Goal: Information Seeking & Learning: Learn about a topic

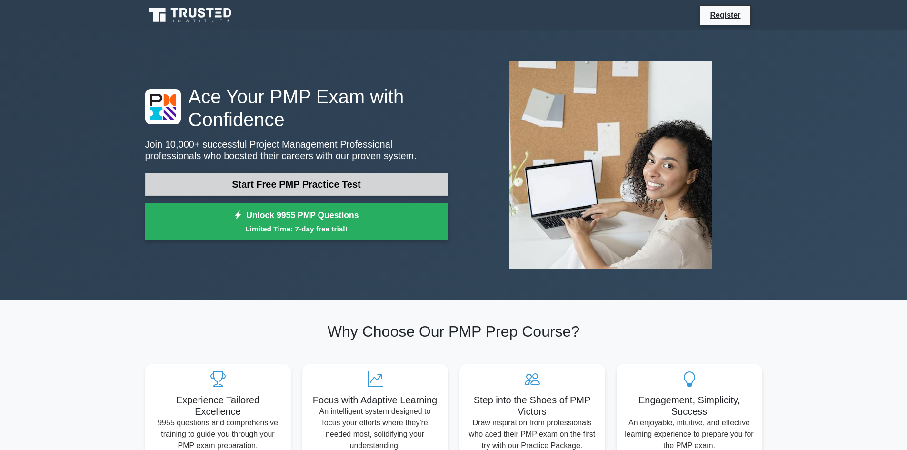
click at [354, 182] on link "Start Free PMP Practice Test" at bounding box center [296, 184] width 303 height 23
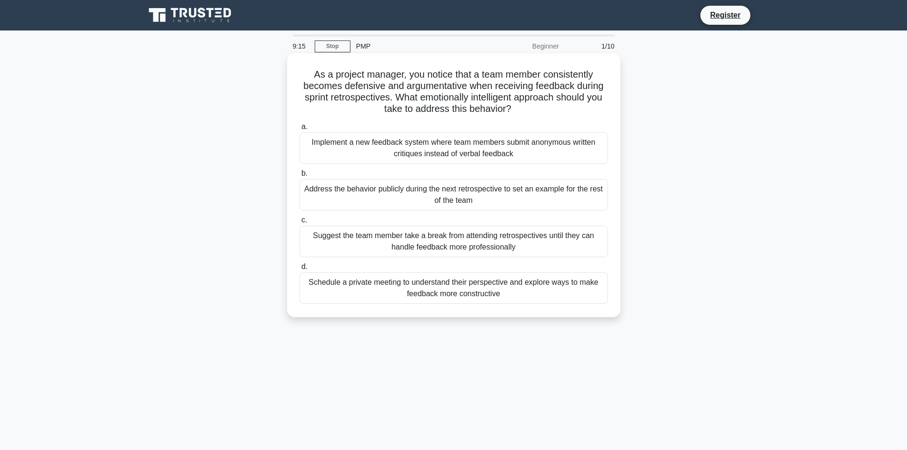
click at [462, 291] on div "Schedule a private meeting to understand their perspective and explore ways to …" at bounding box center [453, 287] width 308 height 31
click at [299, 270] on input "d. Schedule a private meeting to understand their perspective and explore ways …" at bounding box center [299, 267] width 0 height 6
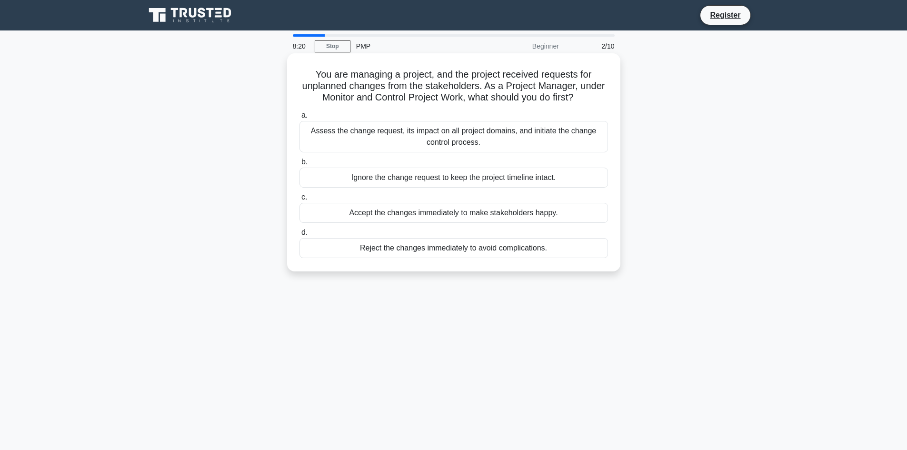
scroll to position [64, 0]
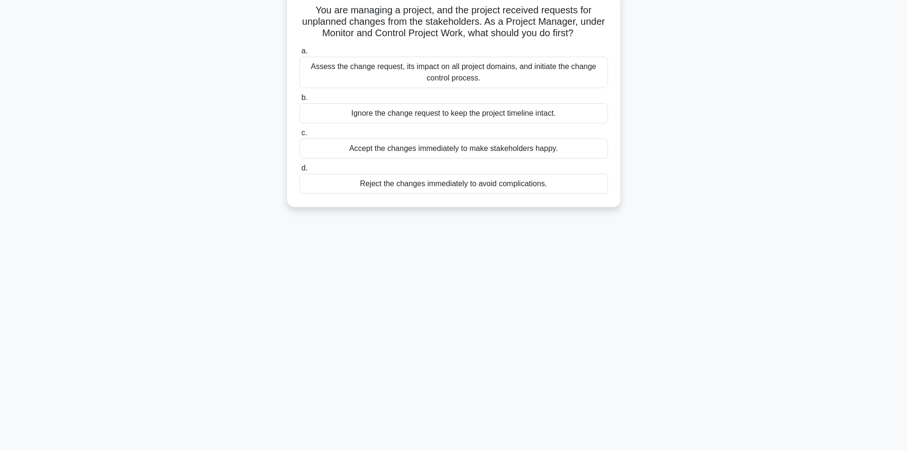
click at [468, 69] on div "Assess the change request, its impact on all project domains, and initiate the …" at bounding box center [453, 72] width 308 height 31
click at [299, 54] on input "a. Assess the change request, its impact on all project domains, and initiate t…" at bounding box center [299, 51] width 0 height 6
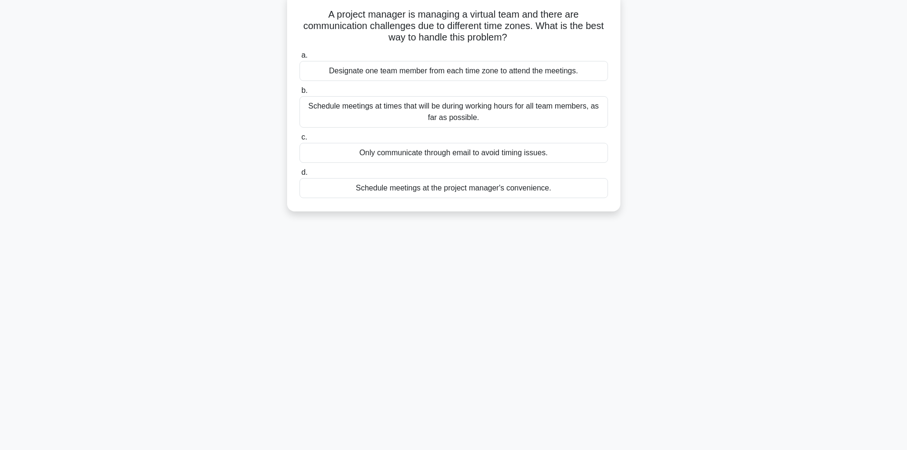
scroll to position [0, 0]
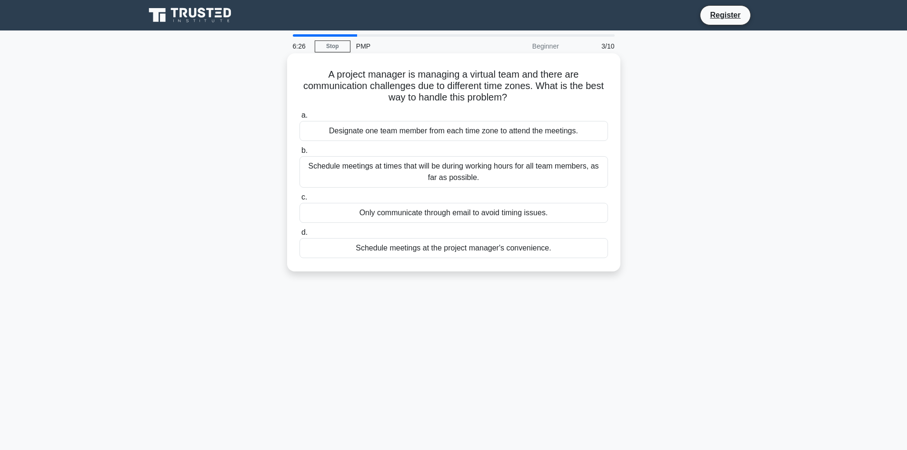
click at [434, 134] on div "Designate one team member from each time zone to attend the meetings." at bounding box center [453, 131] width 308 height 20
click at [299, 119] on input "a. Designate one team member from each time zone to attend the meetings." at bounding box center [299, 115] width 0 height 6
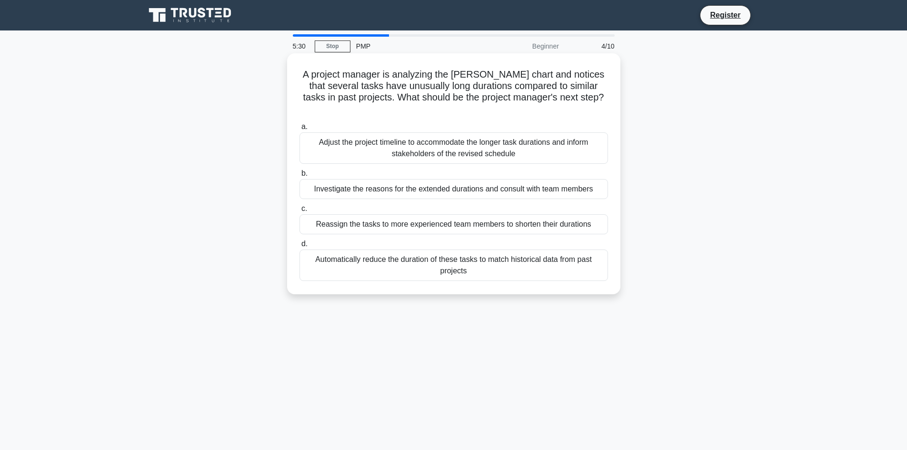
click at [442, 179] on div "Investigate the reasons for the extended durations and consult with team members" at bounding box center [453, 189] width 308 height 20
click at [299, 177] on input "b. Investigate the reasons for the extended durations and consult with team mem…" at bounding box center [299, 173] width 0 height 6
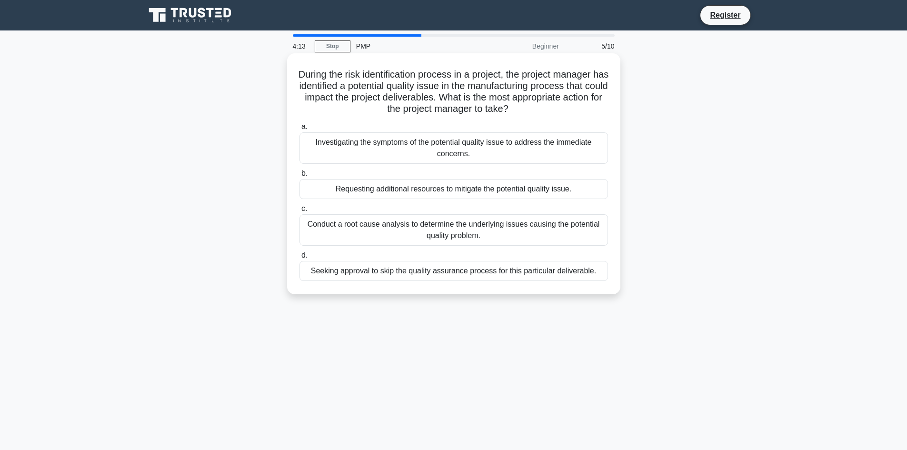
click at [449, 234] on div "Conduct a root cause analysis to determine the underlying issues causing the po…" at bounding box center [453, 229] width 308 height 31
click at [299, 212] on input "c. Conduct a root cause analysis to determine the underlying issues causing the…" at bounding box center [299, 209] width 0 height 6
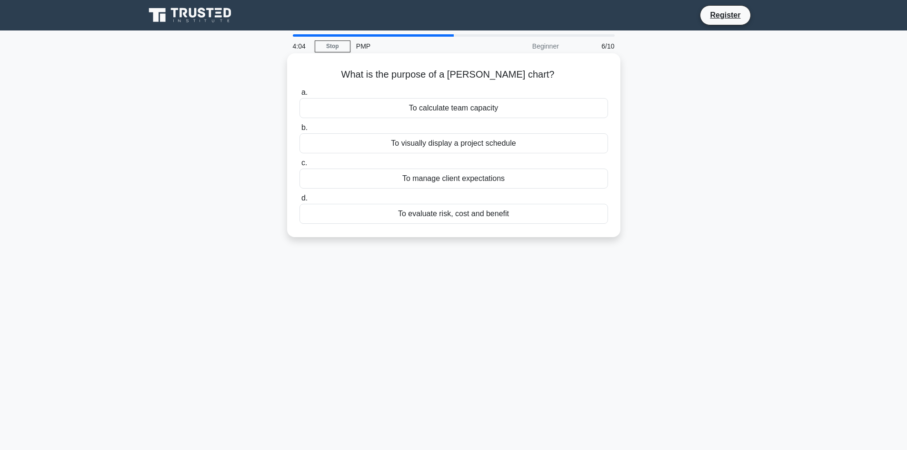
click at [449, 143] on div "To visually display a project schedule" at bounding box center [453, 143] width 308 height 20
click at [299, 131] on input "b. To visually display a project schedule" at bounding box center [299, 128] width 0 height 6
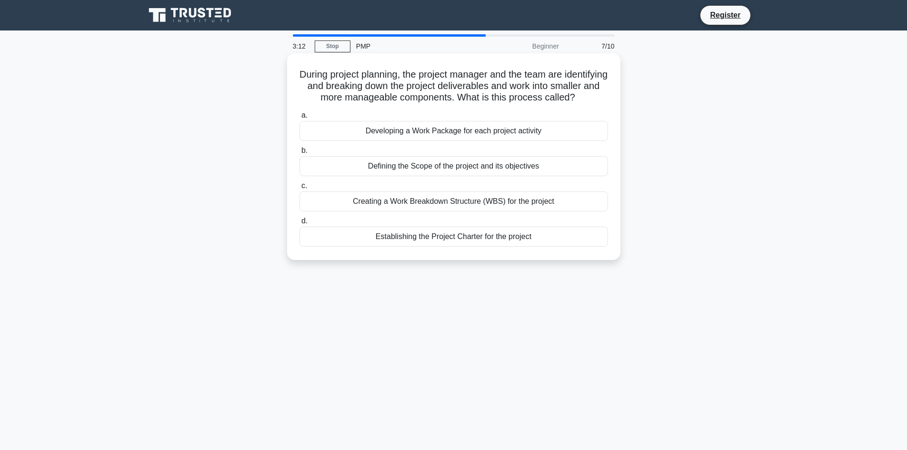
click at [457, 141] on div "Developing a Work Package for each project activity" at bounding box center [453, 131] width 308 height 20
click at [299, 119] on input "a. Developing a Work Package for each project activity" at bounding box center [299, 115] width 0 height 6
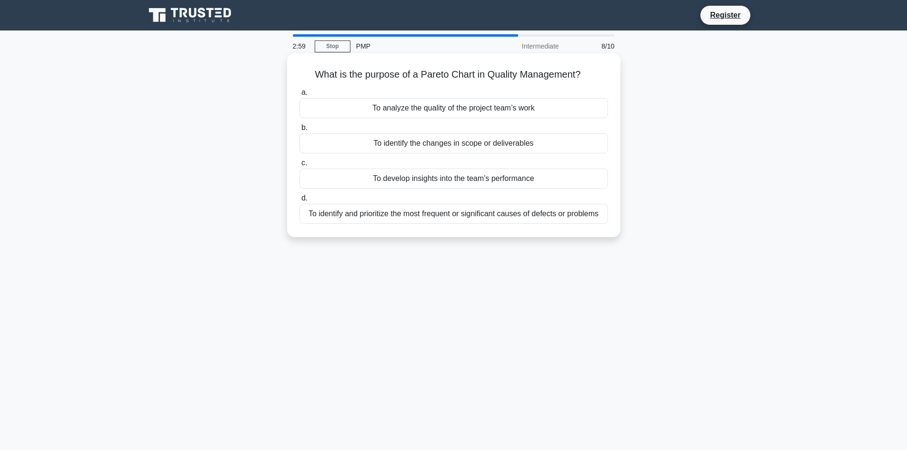
drag, startPoint x: 235, startPoint y: 311, endPoint x: 478, endPoint y: 86, distance: 331.1
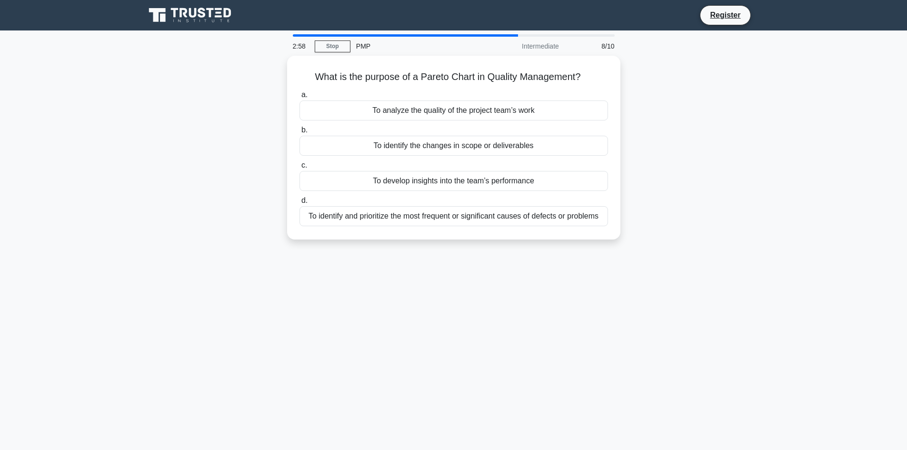
drag, startPoint x: 478, startPoint y: 86, endPoint x: 415, endPoint y: 279, distance: 203.0
click at [415, 279] on div "2:58 Stop PMP Intermediate 8/10 What is the purpose of a Pareto Chart in Qualit…" at bounding box center [453, 272] width 628 height 476
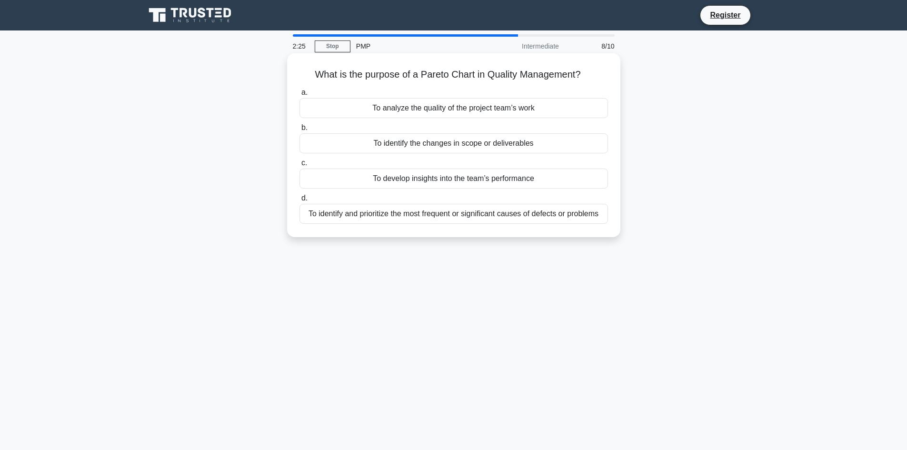
click at [462, 218] on div "To identify and prioritize the most frequent or significant causes of defects o…" at bounding box center [453, 214] width 308 height 20
click at [299, 201] on input "d. To identify and prioritize the most frequent or significant causes of defect…" at bounding box center [299, 198] width 0 height 6
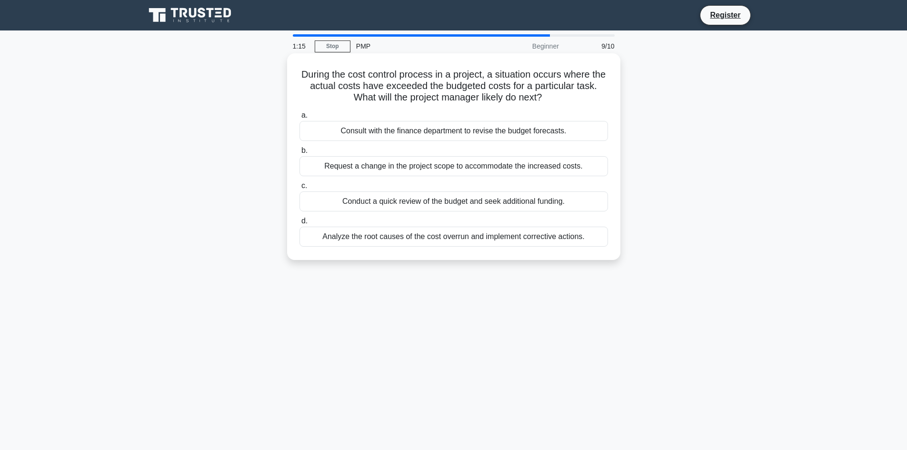
click at [447, 238] on div "Analyze the root causes of the cost overrun and implement corrective actions." at bounding box center [453, 237] width 308 height 20
click at [299, 224] on input "d. Analyze the root causes of the cost overrun and implement corrective actions." at bounding box center [299, 221] width 0 height 6
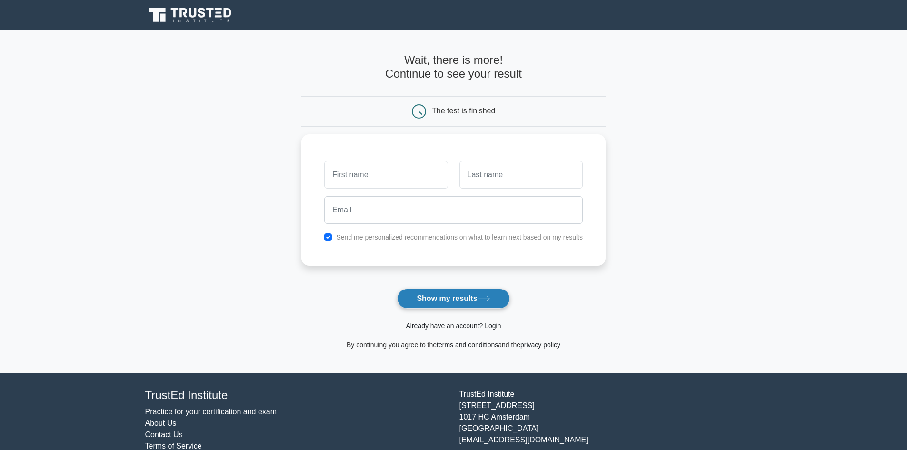
click at [469, 293] on button "Show my results" at bounding box center [453, 298] width 112 height 20
type input "B"
type input "alex"
type input "Besse"
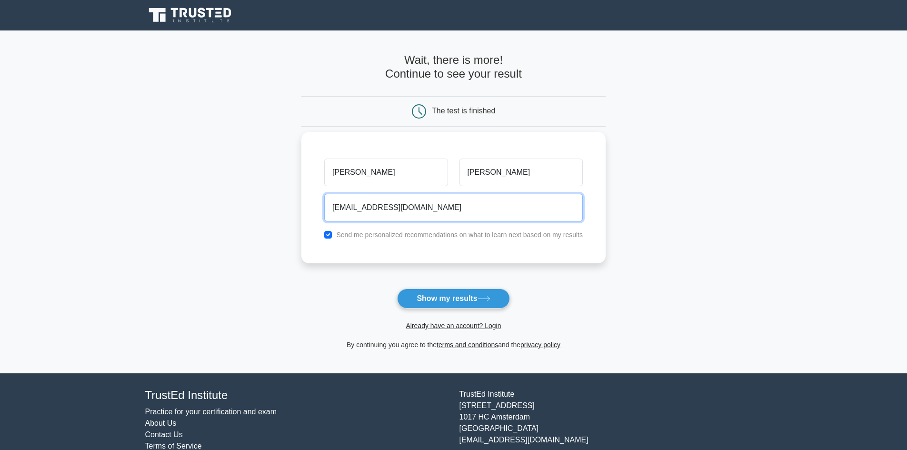
type input "arbesse@hotmail.com"
click at [397, 288] on button "Show my results" at bounding box center [453, 298] width 112 height 20
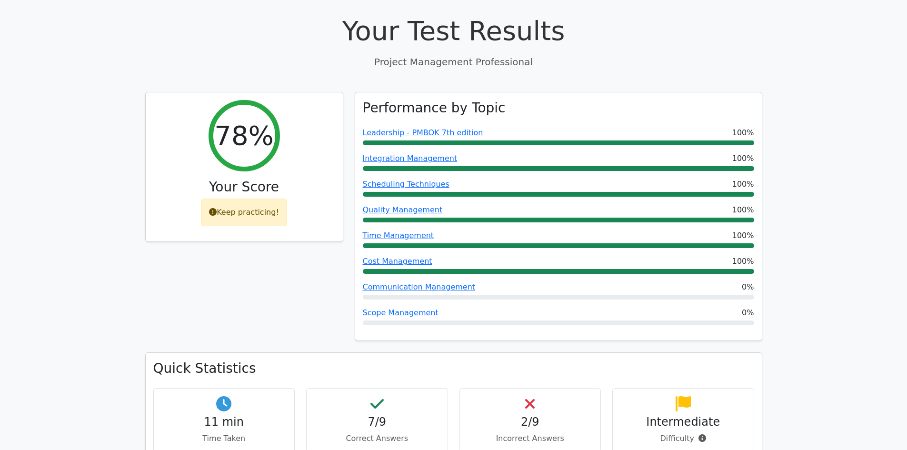
scroll to position [381, 0]
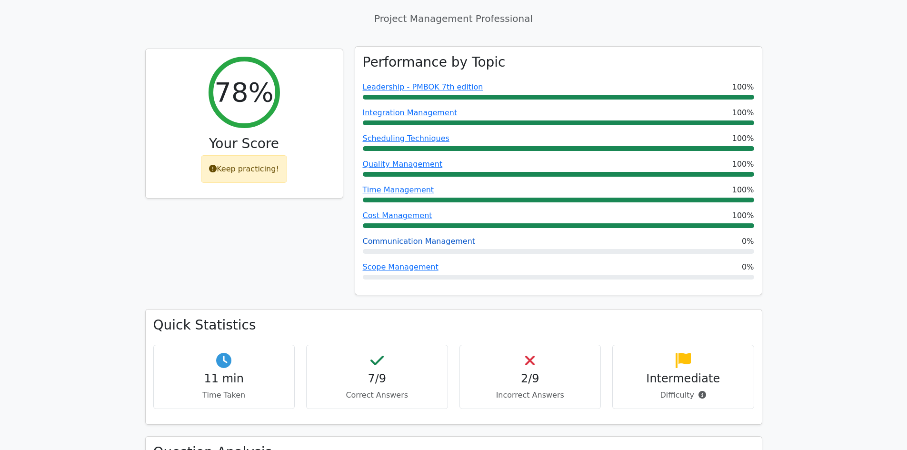
click at [434, 237] on link "Communication Management" at bounding box center [419, 241] width 113 height 9
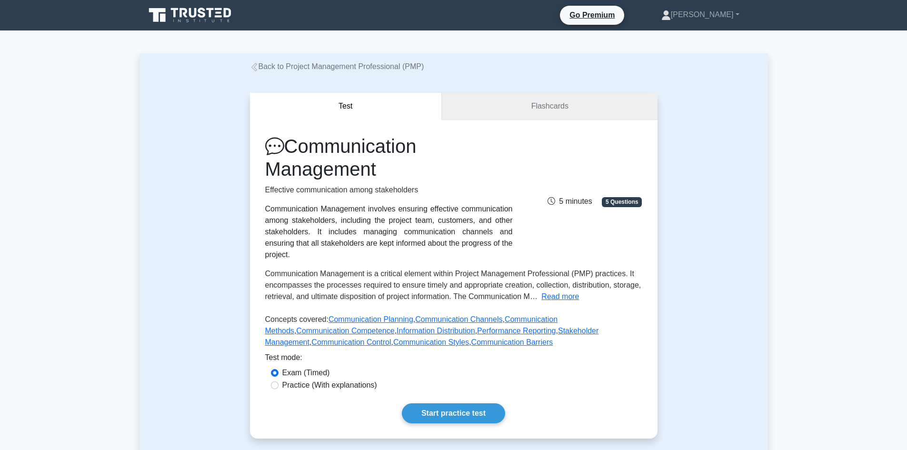
click at [531, 101] on link "Flashcards" at bounding box center [549, 106] width 215 height 27
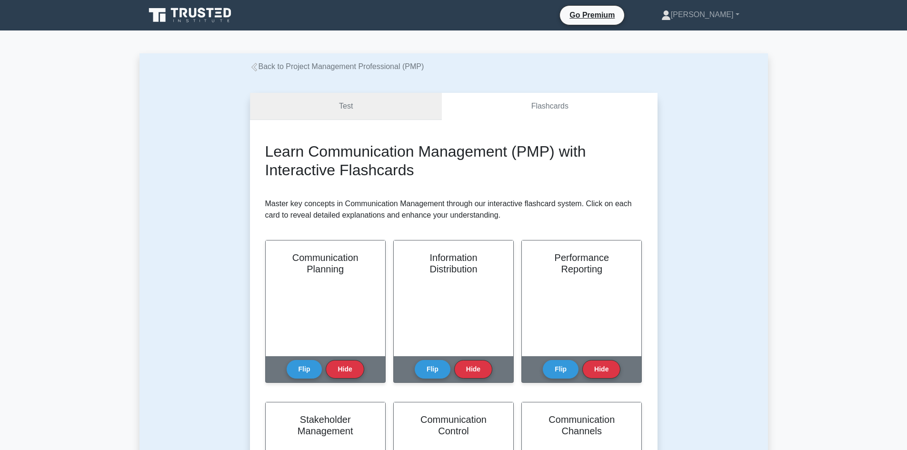
click at [351, 113] on link "Test" at bounding box center [346, 106] width 192 height 27
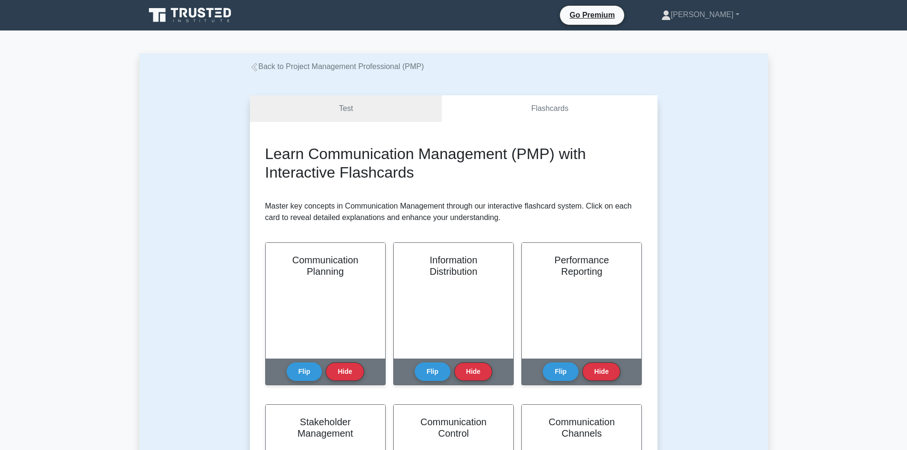
click at [284, 64] on link "Back to Project Management Professional (PMP)" at bounding box center [337, 66] width 174 height 8
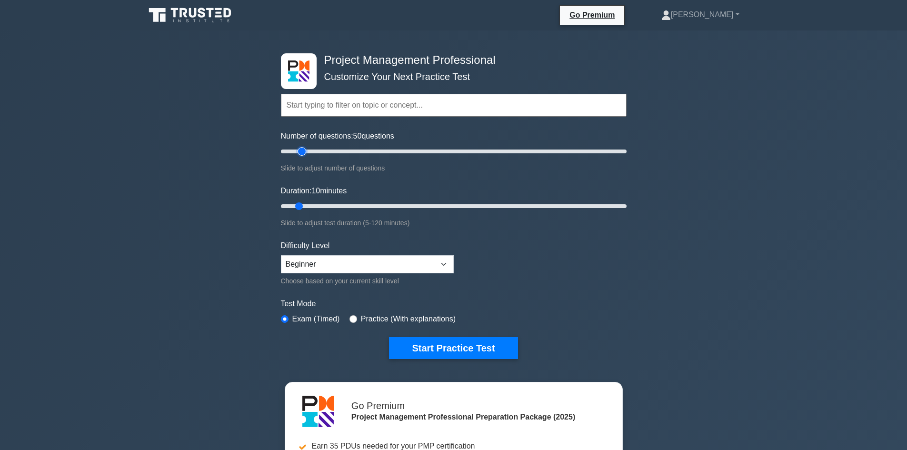
drag, startPoint x: 289, startPoint y: 149, endPoint x: 302, endPoint y: 145, distance: 13.7
type input "15"
click at [302, 146] on input "Number of questions: 50 questions" at bounding box center [454, 151] width 346 height 11
drag, startPoint x: 299, startPoint y: 207, endPoint x: 246, endPoint y: 200, distance: 54.2
type input "5"
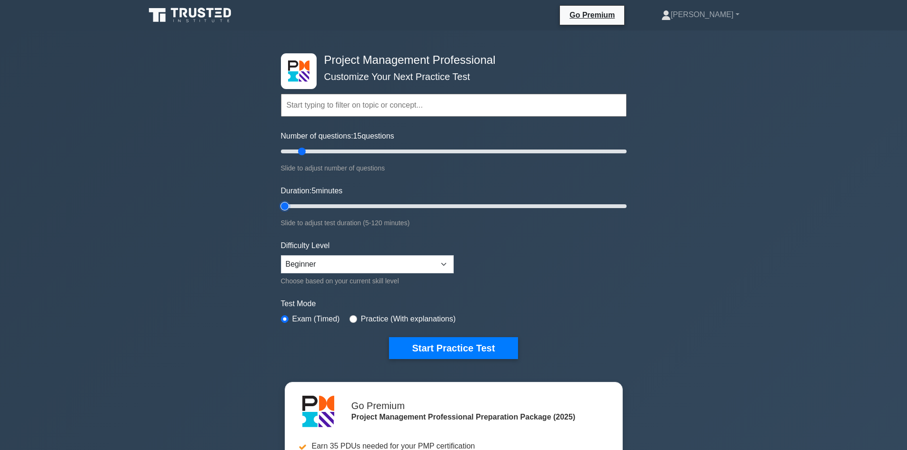
click at [281, 204] on input "Duration: 5 minutes" at bounding box center [454, 205] width 346 height 11
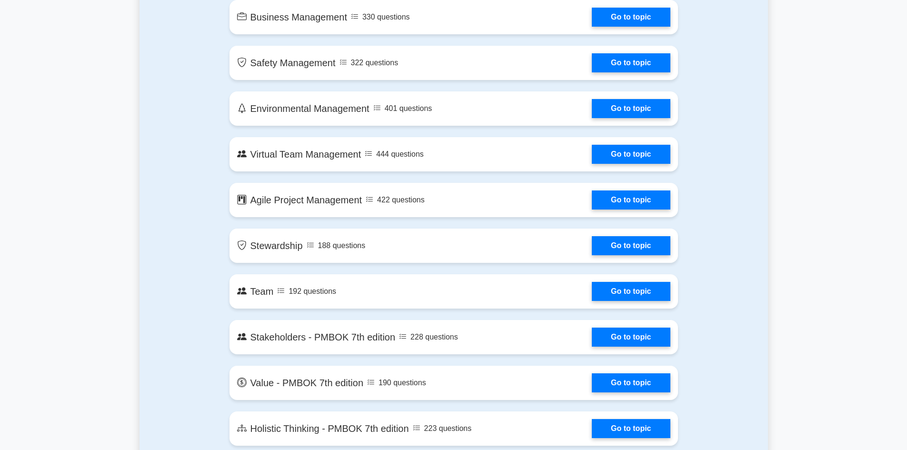
scroll to position [1999, 0]
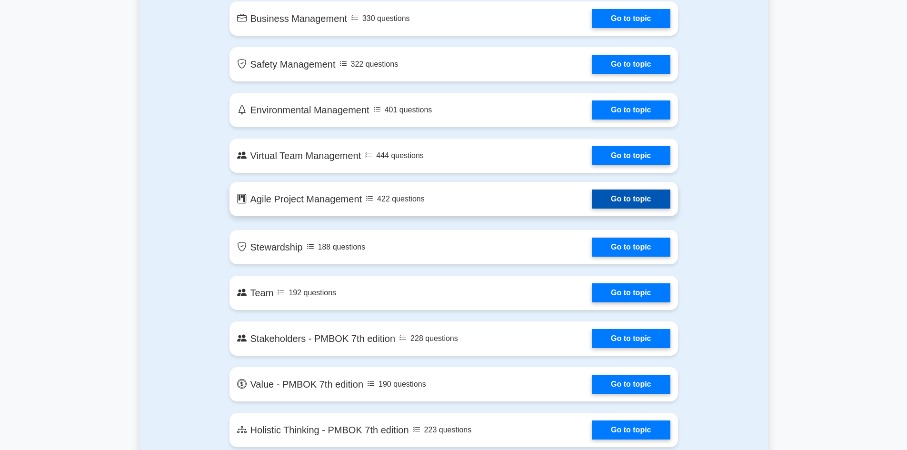
click at [624, 198] on link "Go to topic" at bounding box center [631, 198] width 78 height 19
